Goal: Task Accomplishment & Management: Use online tool/utility

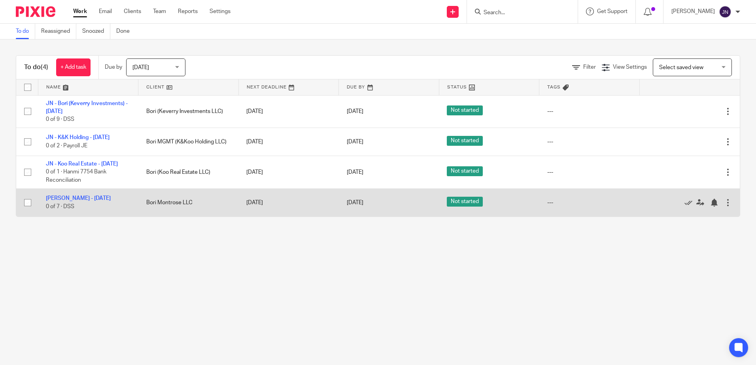
drag, startPoint x: 205, startPoint y: 319, endPoint x: 106, endPoint y: 197, distance: 157.4
click at [205, 319] on main "To do Reassigned Snoozed Done To do (4) + Add task Due by Today Today Today Tom…" at bounding box center [378, 182] width 756 height 365
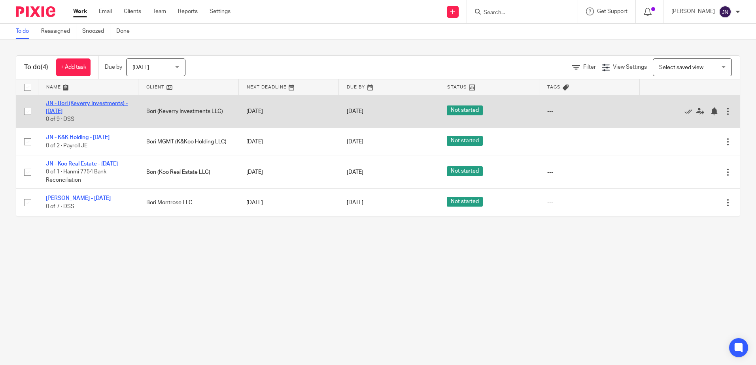
click at [66, 105] on link "JN - Bori (Keverry Investments) - [DATE]" at bounding box center [87, 107] width 82 height 13
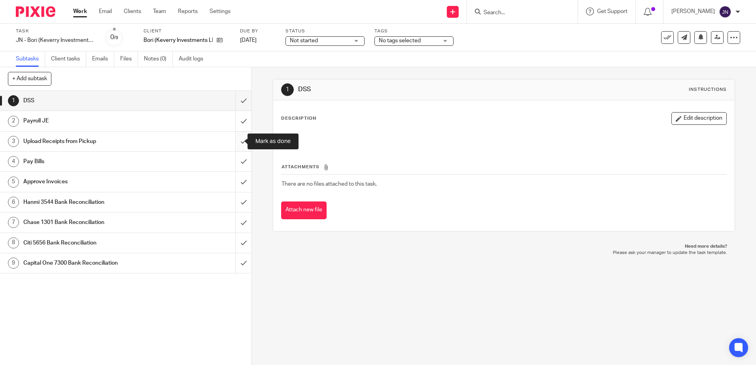
click at [234, 140] on input "submit" at bounding box center [125, 142] width 251 height 20
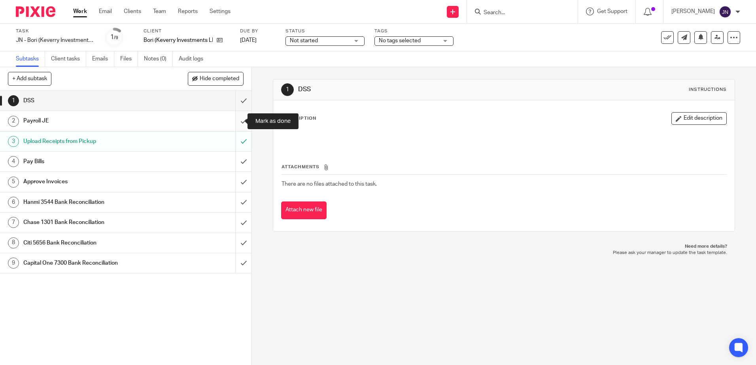
click at [236, 118] on input "submit" at bounding box center [125, 121] width 251 height 20
click at [238, 182] on input "submit" at bounding box center [125, 182] width 251 height 20
click at [76, 13] on link "Work" at bounding box center [80, 12] width 14 height 8
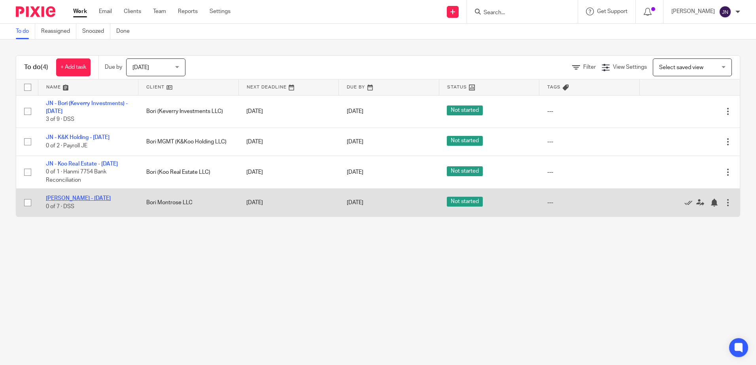
click at [99, 201] on link "[PERSON_NAME] - [DATE]" at bounding box center [78, 199] width 65 height 6
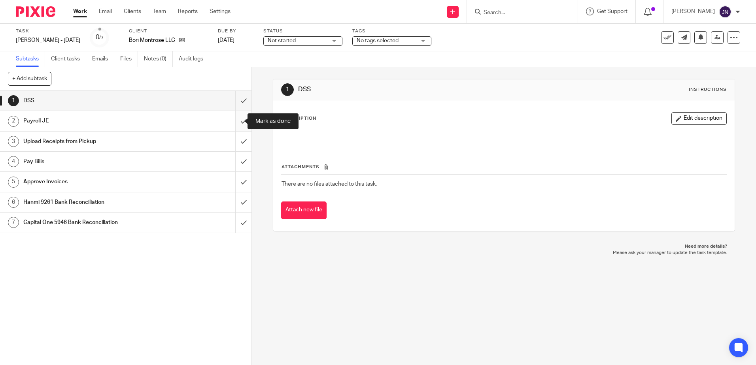
click at [234, 121] on input "submit" at bounding box center [125, 121] width 251 height 20
click at [235, 140] on input "submit" at bounding box center [125, 142] width 251 height 20
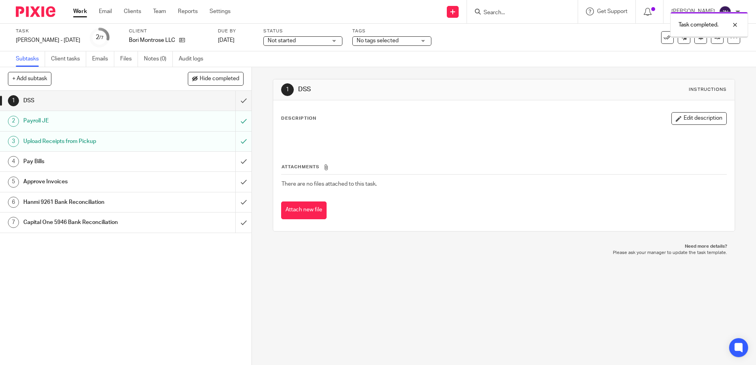
click at [232, 179] on input "submit" at bounding box center [125, 182] width 251 height 20
click at [80, 9] on link "Work" at bounding box center [80, 12] width 14 height 8
